Goal: Task Accomplishment & Management: Use online tool/utility

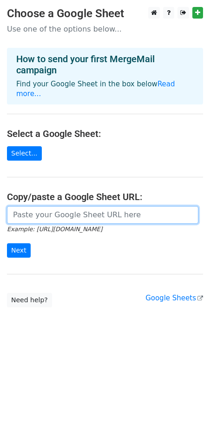
click at [30, 208] on input "url" at bounding box center [102, 215] width 191 height 18
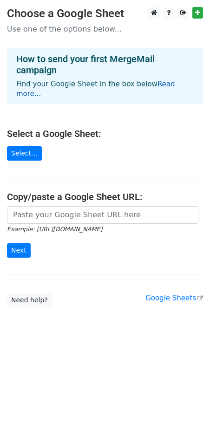
click at [159, 88] on link "Read more..." at bounding box center [95, 89] width 159 height 18
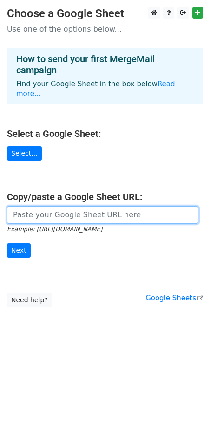
click at [20, 206] on input "url" at bounding box center [102, 215] width 191 height 18
paste input "https://docs.google.com/spreadsheets/d/1TrKuEmvwQp062vpI_R6ELB-p2RKoYqAc4YZGOb6…"
type input "https://docs.google.com/spreadsheets/d/1TrKuEmvwQp062vpI_R6ELB-p2RKoYqAc4YZGOb6…"
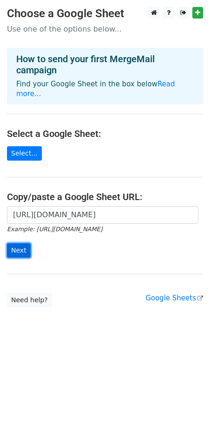
scroll to position [0, 0]
click at [22, 243] on input "Next" at bounding box center [19, 250] width 24 height 14
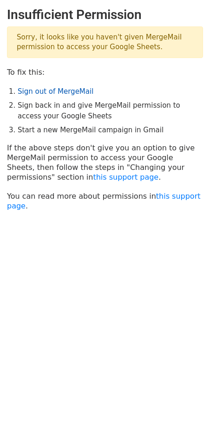
click at [47, 91] on link "Sign out of MergeMail" at bounding box center [56, 91] width 76 height 8
click at [50, 90] on link "Sign out of MergeMail" at bounding box center [56, 91] width 76 height 8
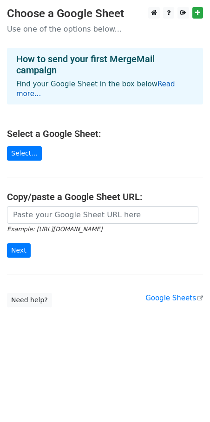
click at [154, 86] on link "Read more..." at bounding box center [95, 89] width 159 height 18
click at [18, 152] on main "Choose a Google Sheet Use one of the options below... How to send your first Me…" at bounding box center [105, 157] width 210 height 300
click at [18, 146] on link "Select..." at bounding box center [24, 153] width 35 height 14
click at [35, 225] on small "Example: [URL][DOMAIN_NAME]" at bounding box center [54, 228] width 95 height 7
click at [35, 225] on icon "Example: [URL][DOMAIN_NAME]" at bounding box center [54, 229] width 95 height 8
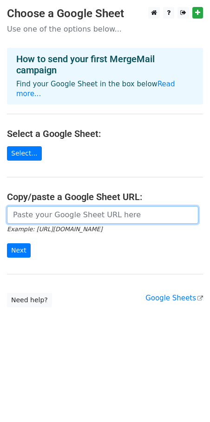
click at [32, 212] on input "url" at bounding box center [102, 215] width 191 height 18
paste input "[URL][DOMAIN_NAME]"
type input "[URL][DOMAIN_NAME]"
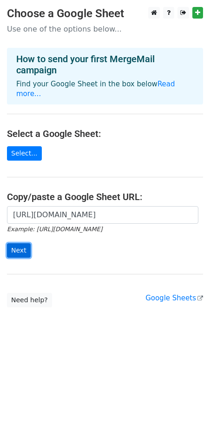
click at [17, 243] on input "Next" at bounding box center [19, 250] width 24 height 14
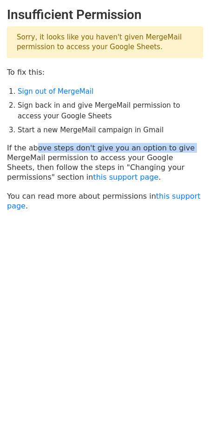
drag, startPoint x: 29, startPoint y: 148, endPoint x: 189, endPoint y: 149, distance: 160.5
click at [189, 149] on p "If the above steps don't give you an option to give MergeMail permission to acc…" at bounding box center [105, 162] width 196 height 39
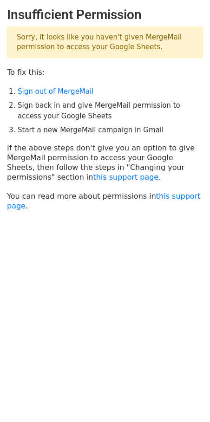
click at [20, 153] on p "If the above steps don't give you an option to give MergeMail permission to acc…" at bounding box center [105, 162] width 196 height 39
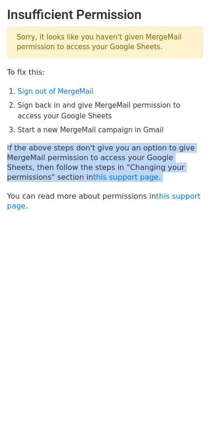
click at [20, 153] on p "If the above steps don't give you an option to give MergeMail permission to acc…" at bounding box center [105, 162] width 196 height 39
click at [87, 164] on p "If the above steps don't give you an option to give MergeMail permission to acc…" at bounding box center [105, 162] width 196 height 39
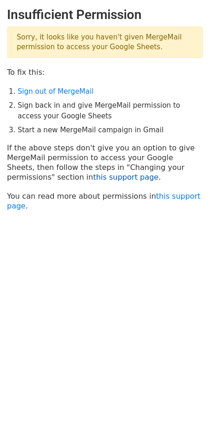
click at [93, 176] on link "this support page" at bounding box center [125, 177] width 65 height 9
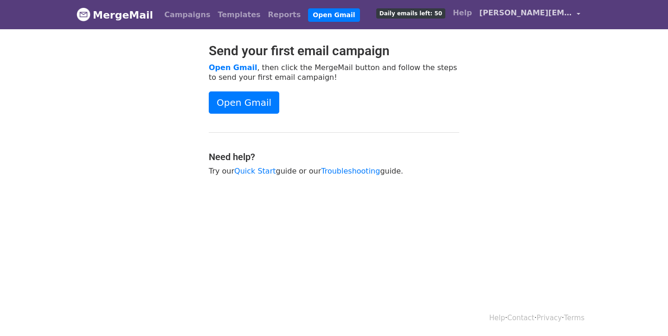
click at [550, 12] on span "[PERSON_NAME][EMAIL_ADDRESS][DOMAIN_NAME]" at bounding box center [525, 12] width 93 height 11
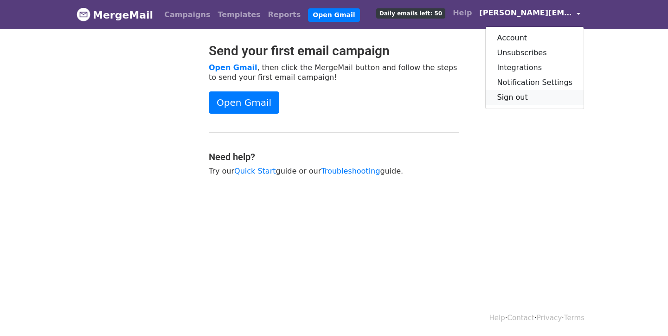
click at [517, 101] on link "Sign out" at bounding box center [535, 97] width 98 height 15
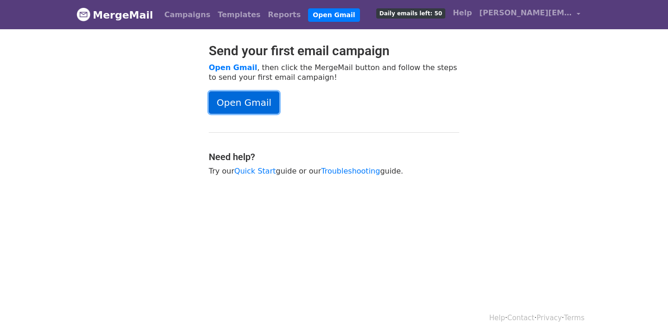
click at [245, 105] on link "Open Gmail" at bounding box center [244, 102] width 71 height 22
click at [244, 101] on link "Open Gmail" at bounding box center [244, 102] width 71 height 22
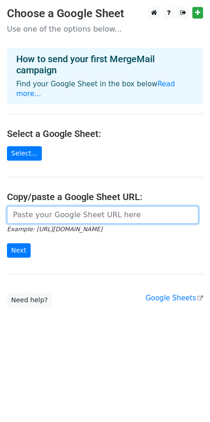
click at [59, 206] on input "url" at bounding box center [102, 215] width 191 height 18
paste input "[URL][DOMAIN_NAME]"
type input "[URL][DOMAIN_NAME]"
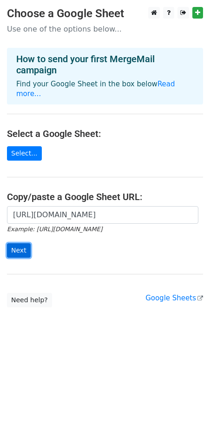
click at [19, 243] on input "Next" at bounding box center [19, 250] width 24 height 14
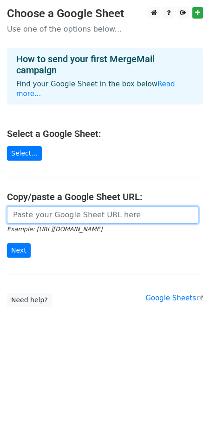
click at [34, 206] on input "url" at bounding box center [102, 215] width 191 height 18
paste input "https://docs.google.com/spreadsheets/d/1TrKuEmvwQp062vpI_R6ELB-p2RKoYqAc4YZGOb6…"
type input "https://docs.google.com/spreadsheets/d/1TrKuEmvwQp062vpI_R6ELB-p2RKoYqAc4YZGOb6…"
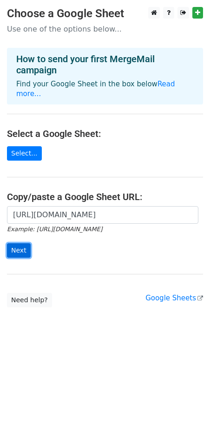
click at [19, 243] on input "Next" at bounding box center [19, 250] width 24 height 14
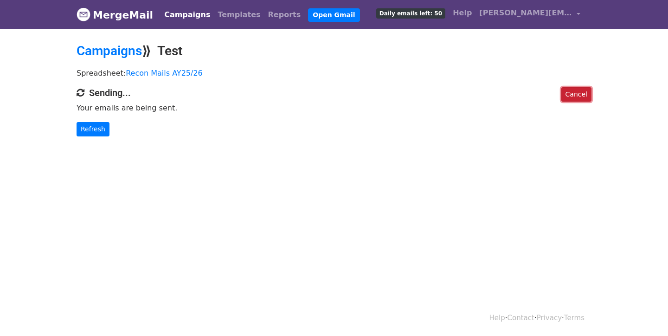
click at [585, 94] on link "Cancel" at bounding box center [576, 94] width 30 height 14
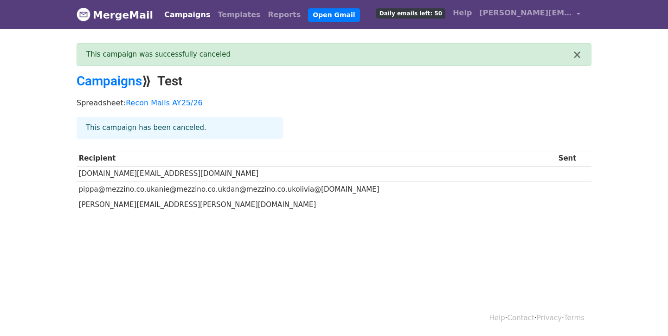
click at [410, 16] on span "Daily emails left: 50" at bounding box center [410, 13] width 69 height 10
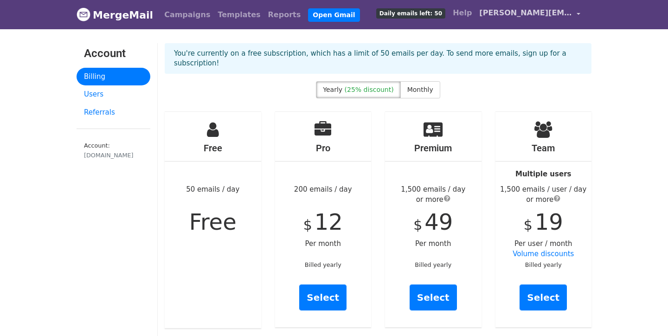
click at [509, 14] on span "[PERSON_NAME][EMAIL_ADDRESS][DOMAIN_NAME]" at bounding box center [525, 12] width 93 height 11
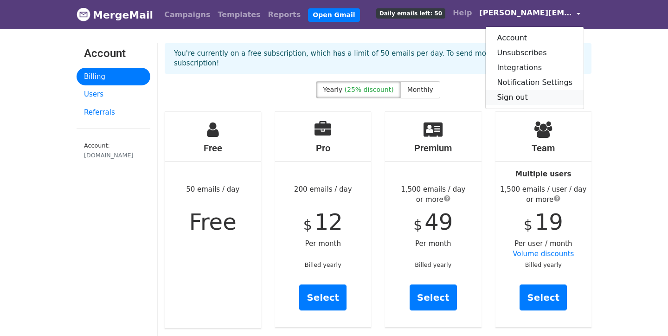
click at [511, 98] on link "Sign out" at bounding box center [535, 97] width 98 height 15
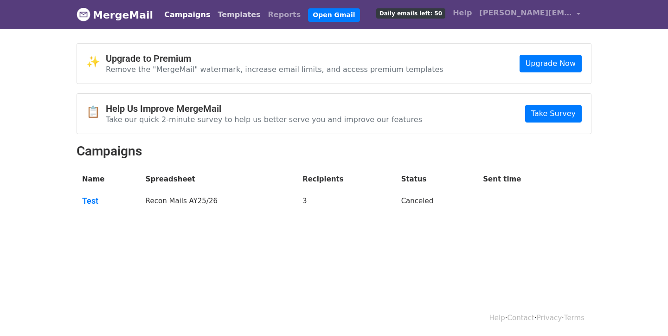
click at [223, 16] on link "Templates" at bounding box center [239, 15] width 50 height 19
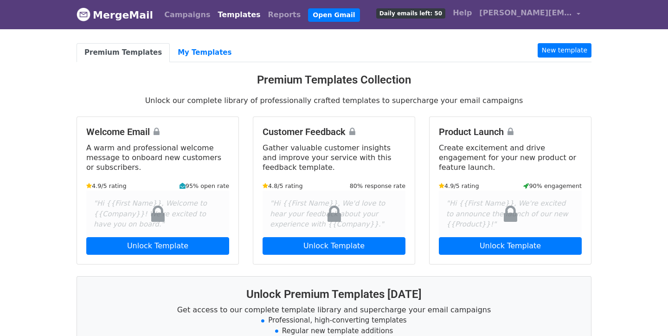
click at [88, 19] on img at bounding box center [84, 14] width 14 height 14
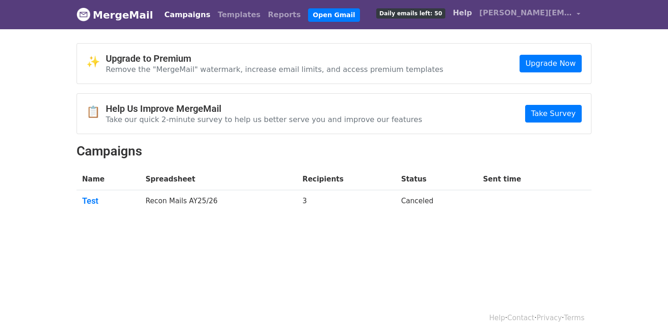
click at [467, 10] on link "Help" at bounding box center [462, 13] width 26 height 19
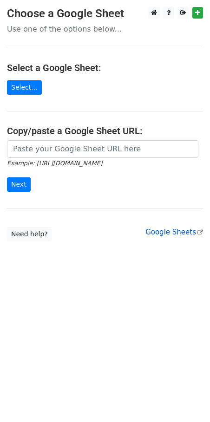
click at [158, 229] on link "Google Sheets" at bounding box center [174, 232] width 58 height 8
click at [15, 232] on link "Need help?" at bounding box center [29, 234] width 45 height 14
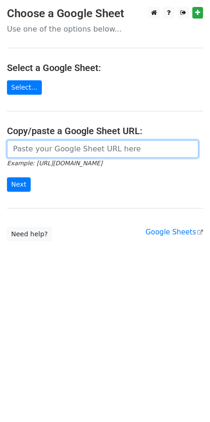
click at [57, 146] on input "url" at bounding box center [102, 149] width 191 height 18
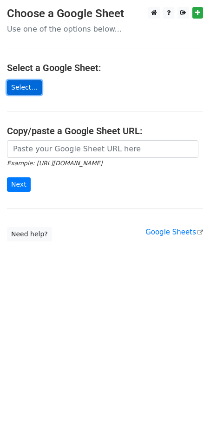
click at [26, 89] on link "Select..." at bounding box center [24, 87] width 35 height 14
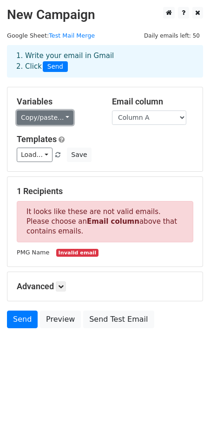
click at [67, 116] on link "Copy/paste..." at bounding box center [45, 117] width 57 height 14
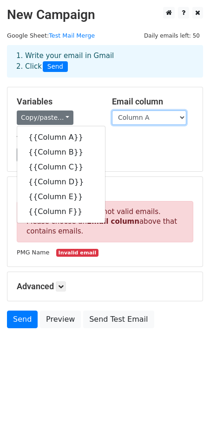
click at [148, 122] on select "Column A Column B Column C Column D Column E Column F" at bounding box center [149, 117] width 74 height 14
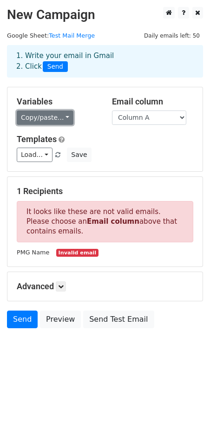
click at [67, 119] on link "Copy/paste..." at bounding box center [45, 117] width 57 height 14
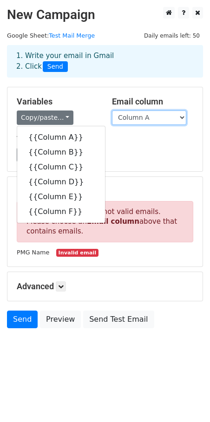
click at [147, 116] on select "Column A Column B Column C Column D Column E Column F" at bounding box center [149, 117] width 74 height 14
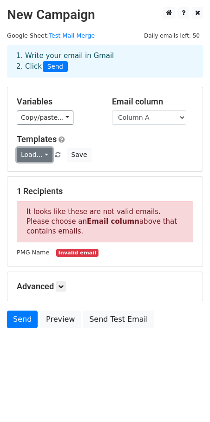
click at [38, 158] on link "Load..." at bounding box center [35, 155] width 36 height 14
click at [94, 142] on h5 "Templates" at bounding box center [105, 139] width 176 height 10
click at [48, 154] on link "Load..." at bounding box center [35, 155] width 36 height 14
click at [125, 153] on div "Load... No templates saved Save" at bounding box center [105, 155] width 190 height 14
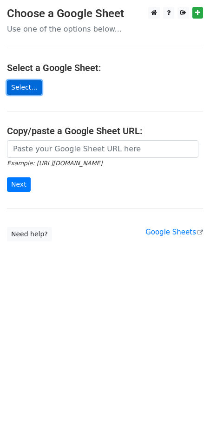
click at [15, 90] on link "Select..." at bounding box center [24, 87] width 35 height 14
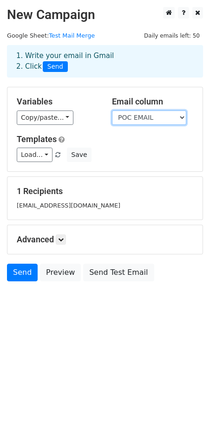
click at [139, 118] on select "PMG Name POC Name POC EMAIL Invoicing POC Name Invoicing POC Email cc" at bounding box center [149, 117] width 74 height 14
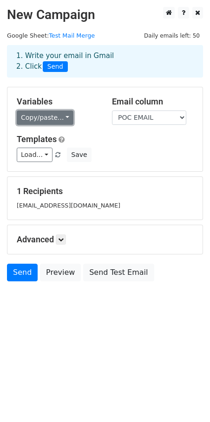
click at [40, 113] on link "Copy/paste..." at bounding box center [45, 117] width 57 height 14
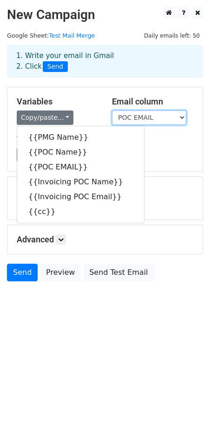
click at [147, 120] on select "PMG Name POC Name POC EMAIL Invoicing POC Name Invoicing POC Email cc" at bounding box center [149, 117] width 74 height 14
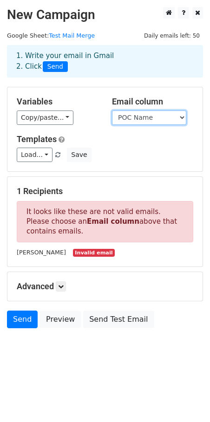
click at [140, 122] on select "PMG Name POC Name POC EMAIL Invoicing POC Name Invoicing POC Email cc" at bounding box center [149, 117] width 74 height 14
select select "POC EMAIL"
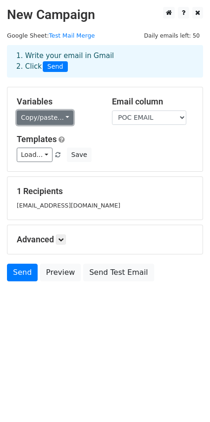
click at [67, 116] on link "Copy/paste..." at bounding box center [45, 117] width 57 height 14
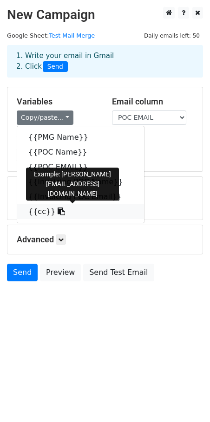
click at [58, 212] on icon at bounding box center [61, 210] width 7 height 7
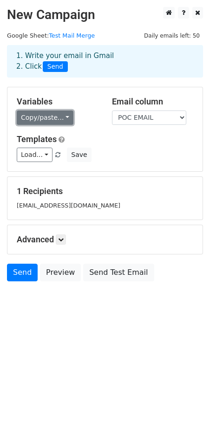
click at [64, 117] on link "Copy/paste..." at bounding box center [45, 117] width 57 height 14
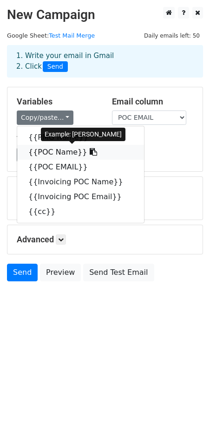
click at [85, 152] on link "{{POC Name}}" at bounding box center [80, 152] width 127 height 15
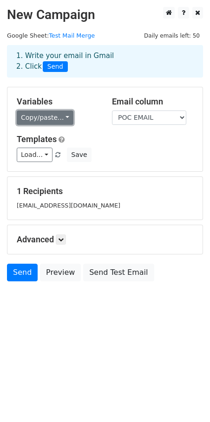
click at [63, 116] on link "Copy/paste..." at bounding box center [45, 117] width 57 height 14
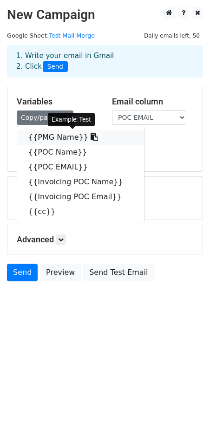
click at [54, 138] on link "{{PMG Name}}" at bounding box center [80, 137] width 127 height 15
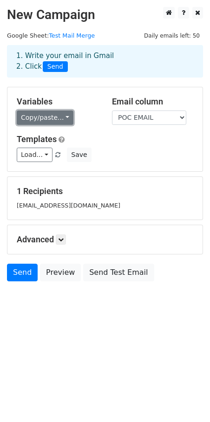
click at [67, 113] on link "Copy/paste..." at bounding box center [45, 117] width 57 height 14
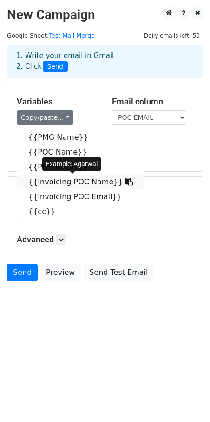
click at [109, 182] on link "{{Invoicing POC Name}}" at bounding box center [80, 181] width 127 height 15
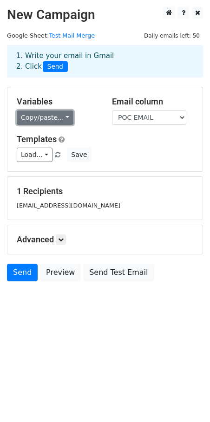
click at [67, 112] on link "Copy/paste..." at bounding box center [45, 117] width 57 height 14
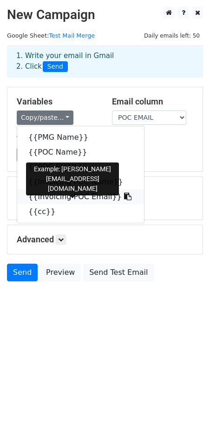
click at [124, 197] on icon at bounding box center [127, 196] width 7 height 7
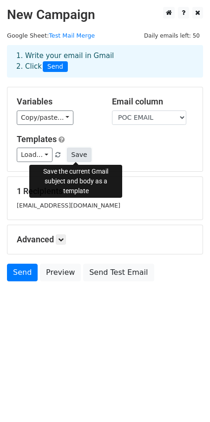
click at [75, 152] on button "Save" at bounding box center [79, 155] width 24 height 14
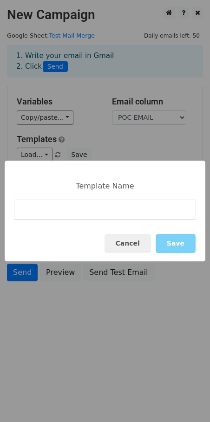
click at [48, 205] on input at bounding box center [105, 209] width 182 height 20
type input "Timeline mails Week 2"
click at [196, 244] on div "Cancel Save" at bounding box center [105, 243] width 200 height 36
click at [184, 244] on button "Save" at bounding box center [175, 243] width 40 height 19
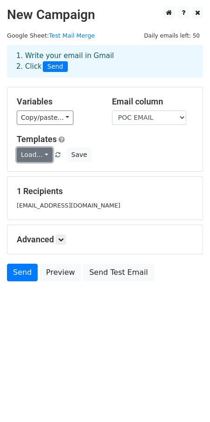
click at [45, 155] on link "Load..." at bounding box center [35, 155] width 36 height 14
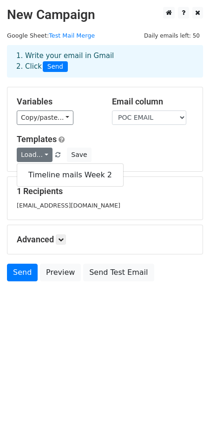
click at [119, 144] on div "Templates Load... Timeline mails Week 2 Save" at bounding box center [105, 148] width 190 height 28
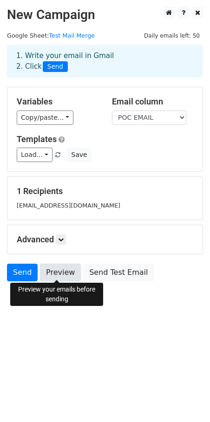
click at [58, 275] on link "Preview" at bounding box center [60, 273] width 41 height 18
click at [92, 198] on div "1 Recipients [EMAIL_ADDRESS][DOMAIN_NAME]" at bounding box center [105, 198] width 176 height 24
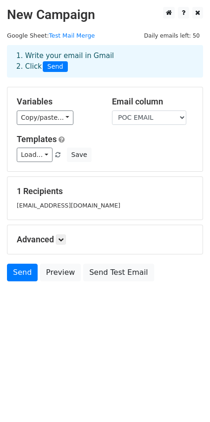
click at [71, 214] on div "1 Recipients [EMAIL_ADDRESS][DOMAIN_NAME]" at bounding box center [104, 198] width 195 height 43
click at [60, 240] on icon at bounding box center [61, 240] width 6 height 6
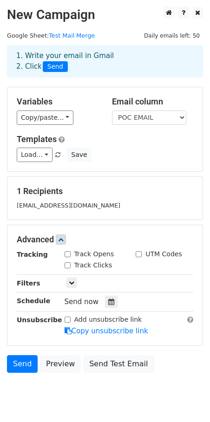
click at [66, 253] on input "Track Opens" at bounding box center [67, 254] width 6 height 6
click at [67, 252] on input "Track Opens" at bounding box center [67, 254] width 6 height 6
checkbox input "false"
click at [61, 241] on icon at bounding box center [61, 240] width 6 height 6
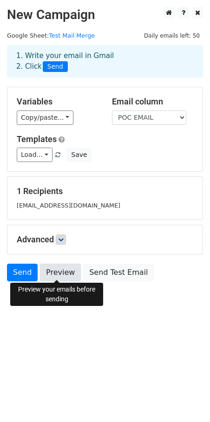
click at [49, 269] on link "Preview" at bounding box center [60, 273] width 41 height 18
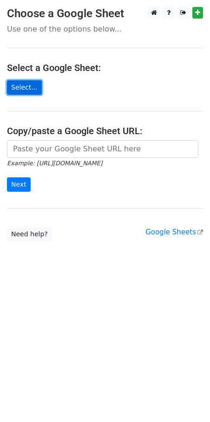
click at [25, 82] on link "Select..." at bounding box center [24, 87] width 35 height 14
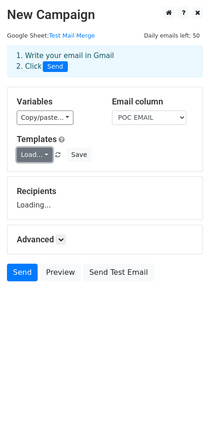
click at [40, 154] on link "Load..." at bounding box center [35, 155] width 36 height 14
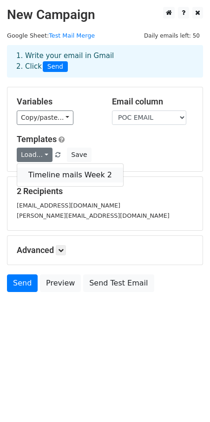
click at [46, 173] on link "Timeline mails Week 2" at bounding box center [70, 174] width 106 height 15
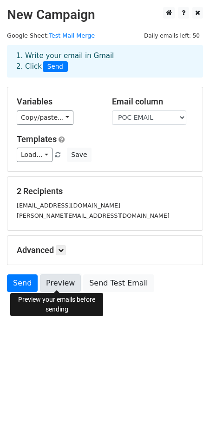
click at [61, 279] on link "Preview" at bounding box center [60, 283] width 41 height 18
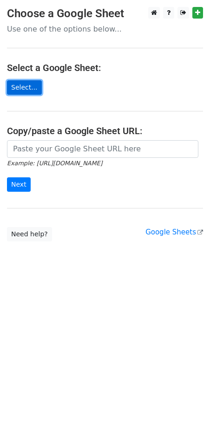
click at [24, 90] on link "Select..." at bounding box center [24, 87] width 35 height 14
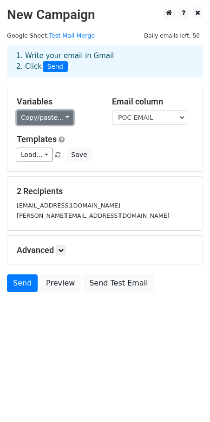
click at [48, 118] on link "Copy/paste..." at bounding box center [45, 117] width 57 height 14
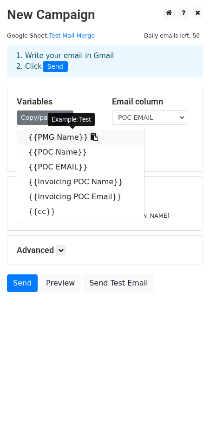
click at [46, 134] on link "{{PMG Name}}" at bounding box center [80, 137] width 127 height 15
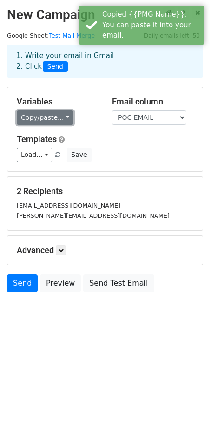
click at [32, 116] on link "Copy/paste..." at bounding box center [45, 117] width 57 height 14
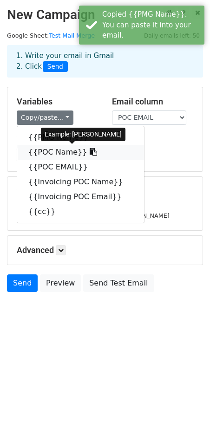
click at [43, 157] on link "{{POC Name}}" at bounding box center [80, 152] width 127 height 15
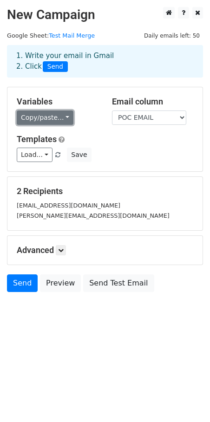
click at [57, 110] on link "Copy/paste..." at bounding box center [45, 117] width 57 height 14
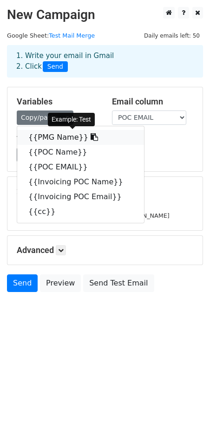
click at [90, 137] on icon at bounding box center [93, 136] width 7 height 7
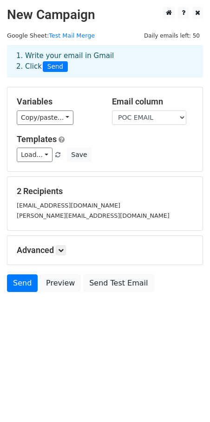
click at [55, 108] on div "Variables Copy/paste... {{PMG Name}} {{POC Name}} {{POC EMAIL}} {{Invoicing POC…" at bounding box center [57, 110] width 95 height 28
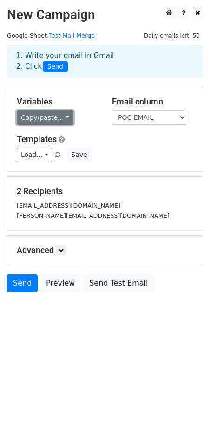
click at [57, 114] on link "Copy/paste..." at bounding box center [45, 117] width 57 height 14
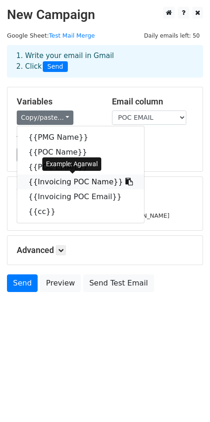
click at [53, 183] on link "{{Invoicing POC Name}}" at bounding box center [80, 181] width 127 height 15
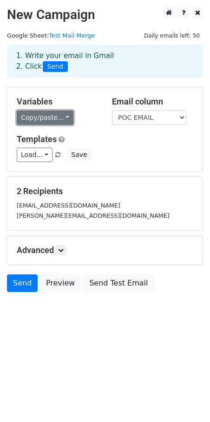
click at [65, 116] on link "Copy/paste..." at bounding box center [45, 117] width 57 height 14
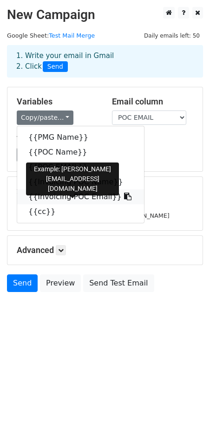
click at [68, 198] on link "{{Invoicing POC Email}}" at bounding box center [80, 196] width 127 height 15
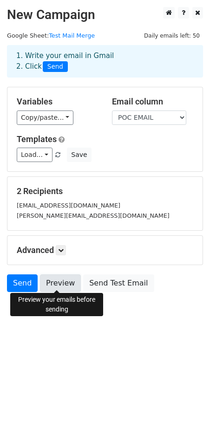
click at [52, 282] on link "Preview" at bounding box center [60, 283] width 41 height 18
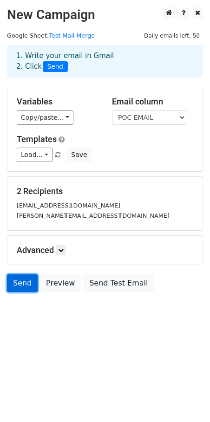
click at [24, 283] on link "Send" at bounding box center [22, 283] width 31 height 18
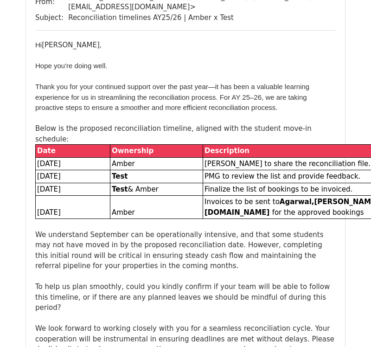
scroll to position [30, 0]
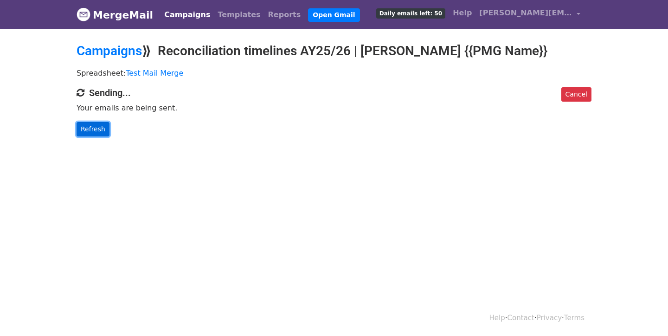
click at [85, 131] on link "Refresh" at bounding box center [93, 129] width 33 height 14
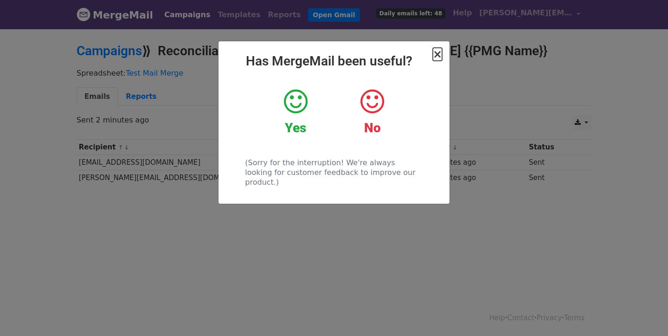
click at [437, 56] on span "×" at bounding box center [437, 54] width 9 height 13
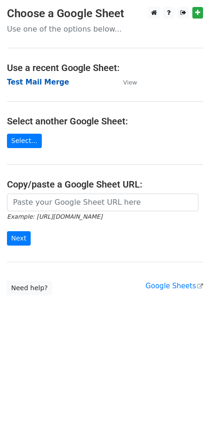
click at [39, 81] on strong "Test Mail Merge" at bounding box center [38, 82] width 62 height 8
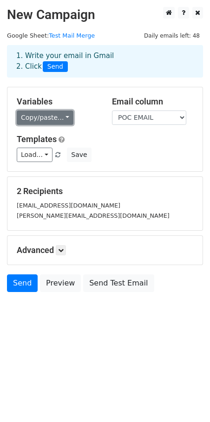
click at [63, 118] on link "Copy/paste..." at bounding box center [45, 117] width 57 height 14
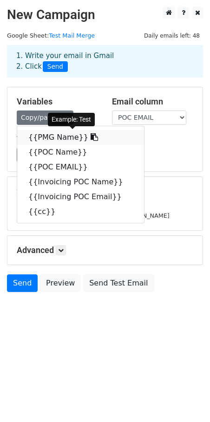
click at [86, 136] on link "{{PMG Name}}" at bounding box center [80, 137] width 127 height 15
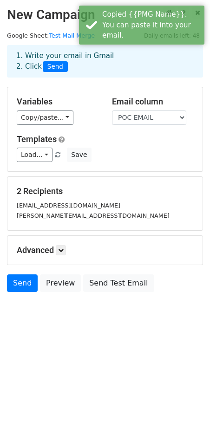
click at [70, 120] on div "Copy/paste... {{PMG Name}} {{POC Name}} {{POC EMAIL}} {{Invoicing POC Name}} {{…" at bounding box center [57, 117] width 81 height 14
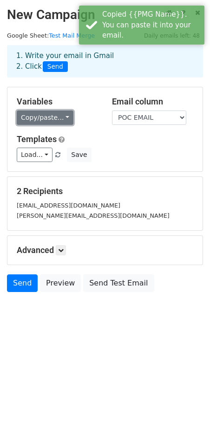
click at [66, 120] on link "Copy/paste..." at bounding box center [45, 117] width 57 height 14
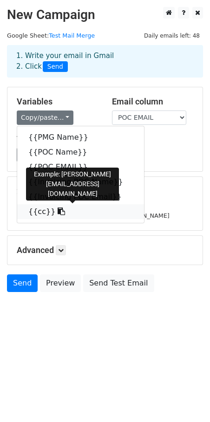
click at [58, 211] on icon at bounding box center [61, 210] width 7 height 7
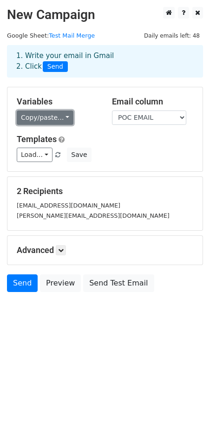
click at [67, 116] on link "Copy/paste..." at bounding box center [45, 117] width 57 height 14
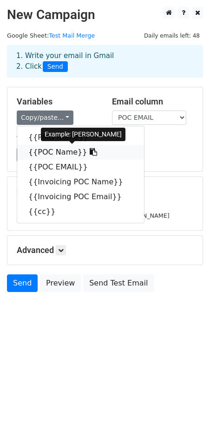
click at [90, 152] on icon at bounding box center [93, 151] width 7 height 7
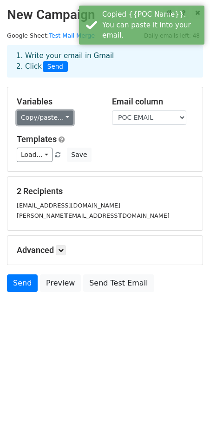
click at [63, 122] on link "Copy/paste..." at bounding box center [45, 117] width 57 height 14
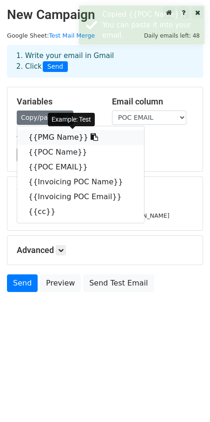
click at [90, 137] on icon at bounding box center [93, 136] width 7 height 7
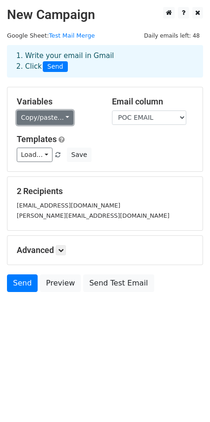
click at [58, 121] on link "Copy/paste..." at bounding box center [45, 117] width 57 height 14
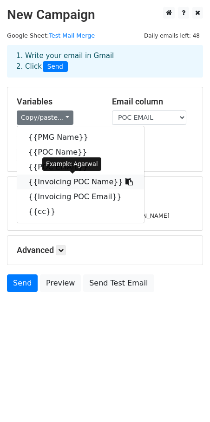
click at [125, 182] on icon at bounding box center [128, 181] width 7 height 7
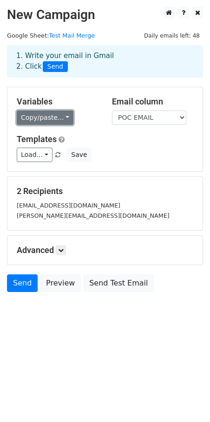
click at [62, 118] on link "Copy/paste..." at bounding box center [45, 117] width 57 height 14
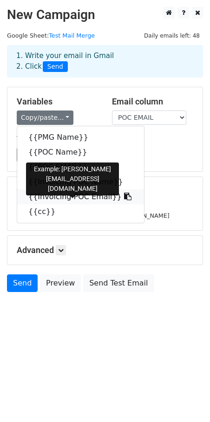
click at [124, 197] on icon at bounding box center [127, 196] width 7 height 7
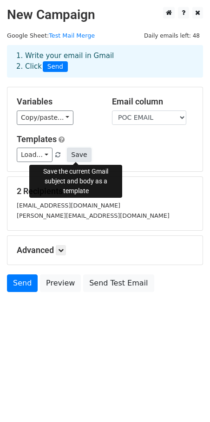
click at [77, 154] on button "Save" at bounding box center [79, 155] width 24 height 14
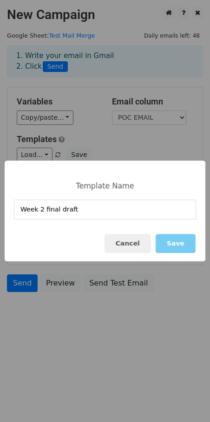
type input "Week 2 final draft"
click at [177, 236] on button "Save" at bounding box center [175, 243] width 40 height 19
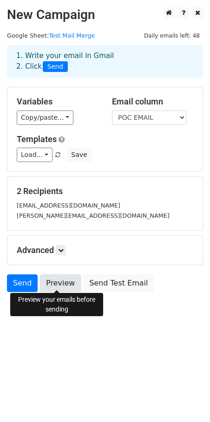
click at [53, 286] on link "Preview" at bounding box center [60, 283] width 41 height 18
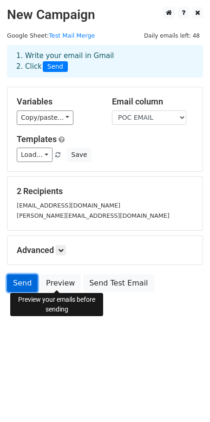
click at [27, 285] on link "Send" at bounding box center [22, 283] width 31 height 18
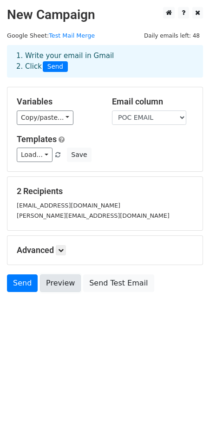
click at [55, 285] on link "Preview" at bounding box center [60, 283] width 41 height 18
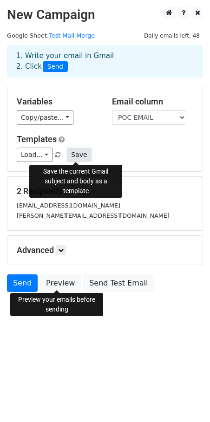
click at [77, 153] on button "Save" at bounding box center [79, 155] width 24 height 14
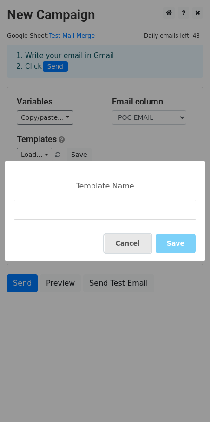
click at [122, 240] on button "Cancel" at bounding box center [127, 243] width 46 height 19
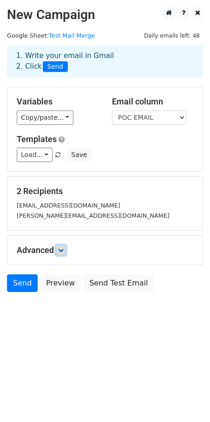
click at [63, 248] on icon at bounding box center [61, 250] width 6 height 6
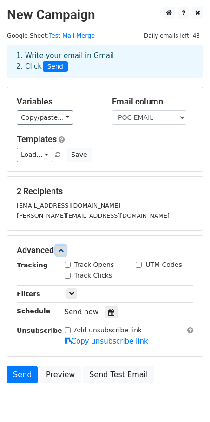
click at [63, 248] on icon at bounding box center [61, 250] width 6 height 6
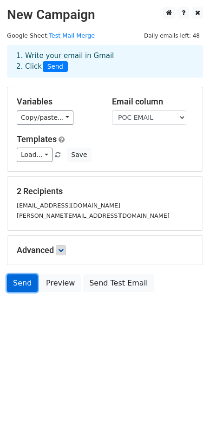
click at [18, 278] on link "Send" at bounding box center [22, 283] width 31 height 18
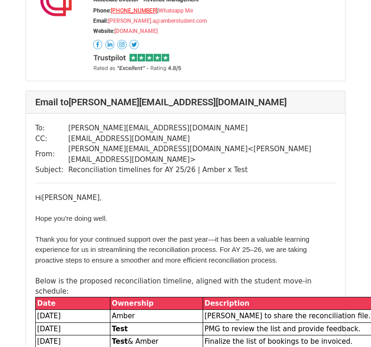
scroll to position [533, 0]
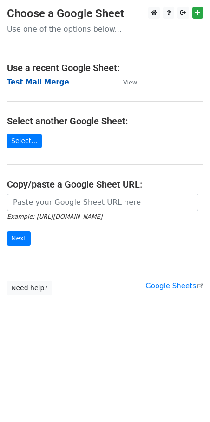
click at [48, 79] on strong "Test Mail Merge" at bounding box center [38, 82] width 62 height 8
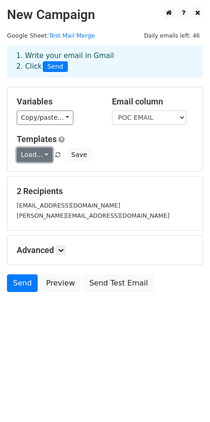
click at [44, 150] on link "Load..." at bounding box center [35, 155] width 36 height 14
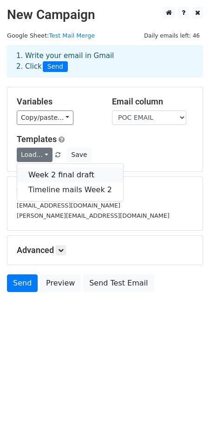
click at [48, 175] on link "Week 2 final draft" at bounding box center [70, 174] width 106 height 15
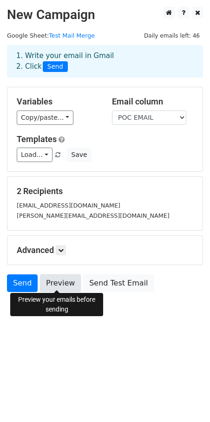
click at [63, 278] on link "Preview" at bounding box center [60, 283] width 41 height 18
click at [110, 309] on body "New Campaign Daily emails left: 46 Google Sheet: Test Mail Merge 1. Write your …" at bounding box center [105, 170] width 210 height 327
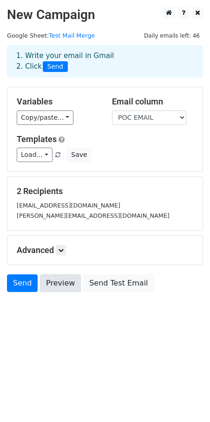
click at [65, 276] on link "Preview" at bounding box center [60, 283] width 41 height 18
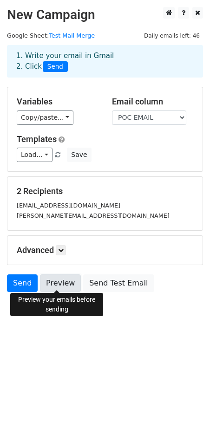
click at [54, 283] on link "Preview" at bounding box center [60, 283] width 41 height 18
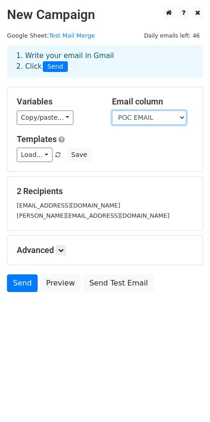
click at [148, 121] on select "PMG Name POC Name POC EMAIL Invoicing POC Name Invoicing POC Email cc" at bounding box center [149, 117] width 74 height 14
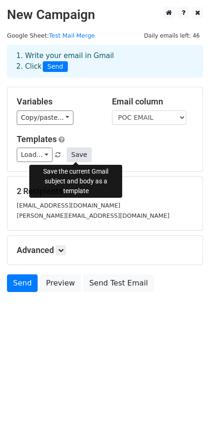
click at [78, 157] on button "Save" at bounding box center [79, 155] width 24 height 14
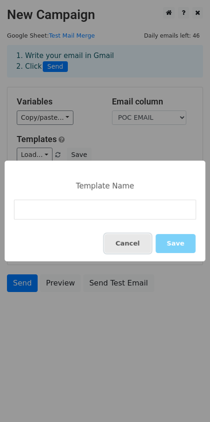
click at [141, 251] on button "Cancel" at bounding box center [127, 243] width 46 height 19
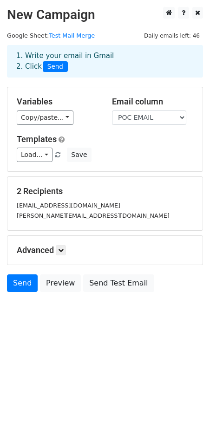
click at [57, 154] on span at bounding box center [57, 155] width 5 height 6
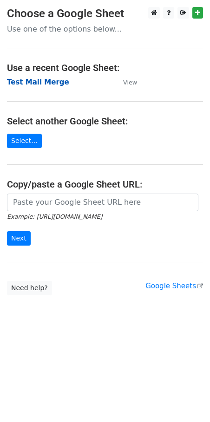
click at [41, 79] on strong "Test Mail Merge" at bounding box center [38, 82] width 62 height 8
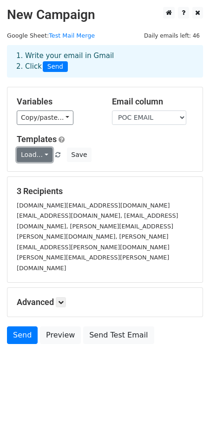
click at [41, 152] on link "Load..." at bounding box center [35, 155] width 36 height 14
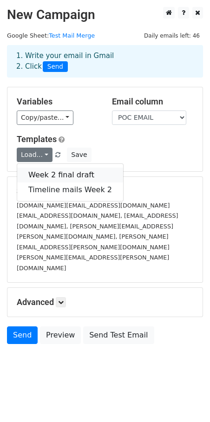
click at [51, 176] on link "Week 2 final draft" at bounding box center [70, 174] width 106 height 15
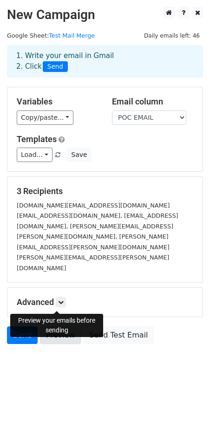
click at [59, 326] on link "Preview" at bounding box center [60, 335] width 41 height 18
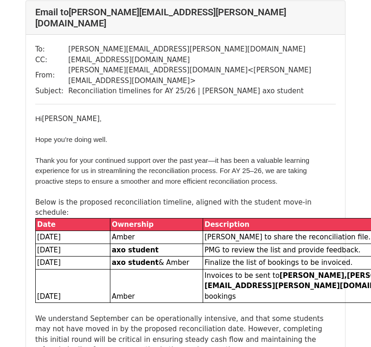
scroll to position [1309, 0]
